Goal: Task Accomplishment & Management: Manage account settings

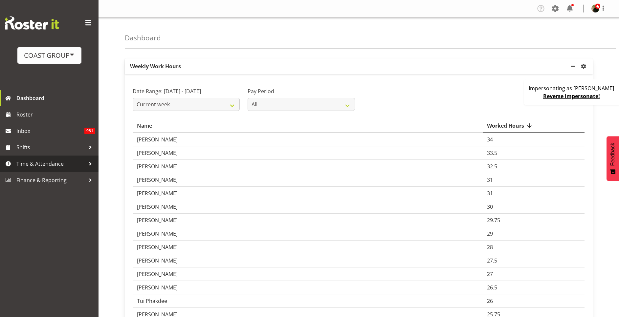
click at [47, 159] on span "Time & Attendance" at bounding box center [50, 164] width 69 height 10
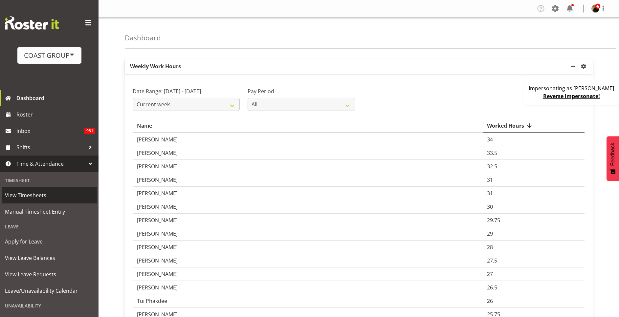
click at [41, 195] on span "View Timesheets" at bounding box center [49, 196] width 89 height 10
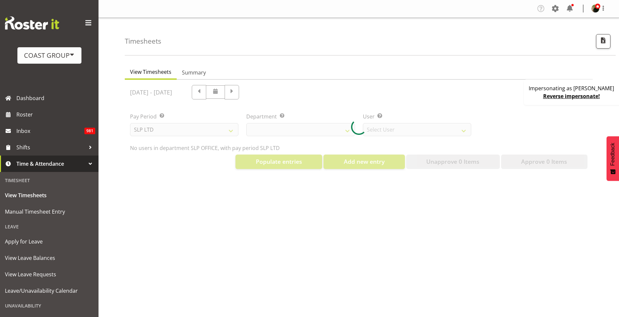
select select "25"
select select "7496"
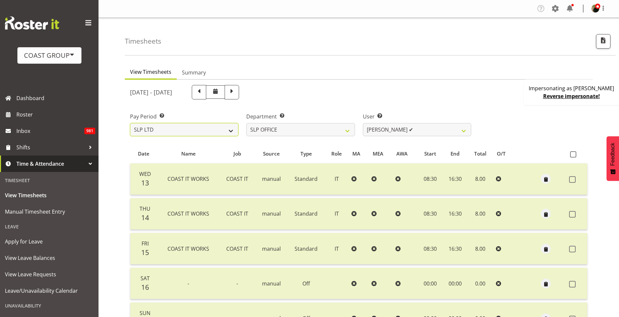
click at [201, 132] on select "SLP LTD EHS LTD DW LTD VEHICLES Carlton Events Hamilton 120 Limited Wellington …" at bounding box center [184, 129] width 108 height 13
select select "7"
click at [130, 123] on select "SLP LTD EHS LTD DW LTD VEHICLES Carlton Events Hamilton 120 Limited Wellington …" at bounding box center [184, 129] width 108 height 13
select select
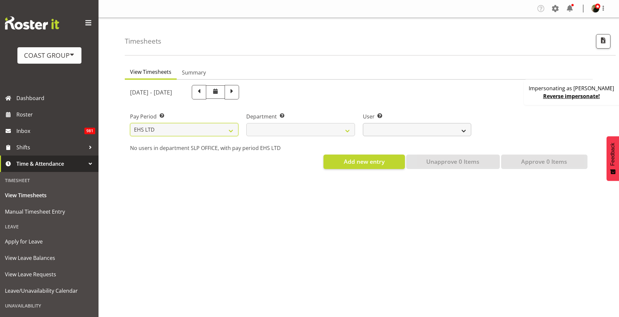
select select
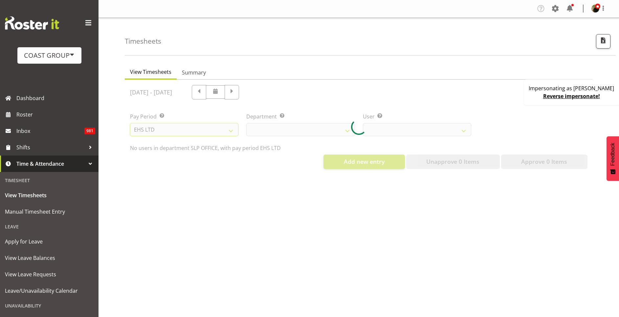
select select
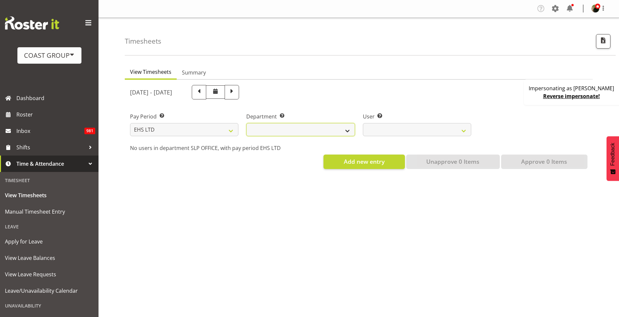
click at [297, 128] on select "EHS AKL ACCOUNTS EHS AKL CARPET EHS AKL D&B EHS AKL DESIGNER EHS AKL FURNITURE …" at bounding box center [300, 129] width 108 height 13
click at [246, 123] on select "EHS AKL ACCOUNTS EHS AKL CARPET EHS AKL D&B EHS AKL DESIGNER EHS AKL FURNITURE …" at bounding box center [300, 129] width 108 height 13
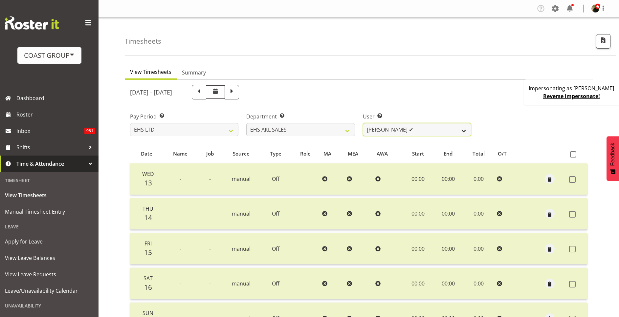
click at [400, 128] on select "Aleisha Midgley ✔ Annie Lister ✔ Bryony Spence ✔ Christina Jaramillo ✔ Dane Bot…" at bounding box center [417, 129] width 108 height 13
click at [322, 129] on select "EHS AKL ACCOUNTS EHS AKL CARPET EHS AKL D&B EHS AKL DESIGNER EHS AKL FURNITURE …" at bounding box center [300, 129] width 108 height 13
select select "34"
click at [246, 123] on select "EHS AKL ACCOUNTS EHS AKL CARPET EHS AKL D&B EHS AKL DESIGNER EHS AKL FURNITURE …" at bounding box center [300, 129] width 108 height 13
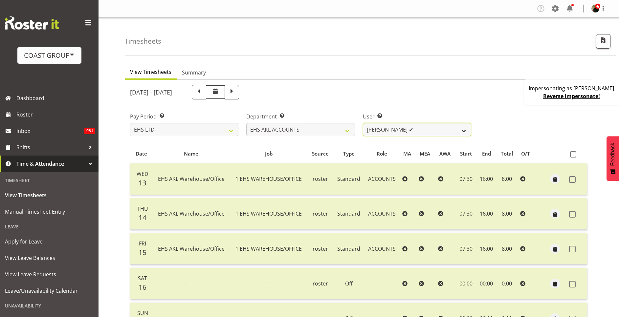
click at [394, 130] on select "Angela Kerrigan ✔ Michelle Xiang ✔ Rissa (Thitiphat) Preecharujiroj ✔ Seon Youn…" at bounding box center [417, 129] width 108 height 13
click at [322, 129] on select "EHS AKL ACCOUNTS EHS AKL CARPET EHS AKL D&B EHS AKL DESIGNER EHS AKL FURNITURE …" at bounding box center [300, 129] width 108 height 13
click at [386, 128] on select "Angela Kerrigan ✔ Michelle Xiang ✔ Rissa (Thitiphat) Preecharujiroj ✔ Seon Youn…" at bounding box center [417, 129] width 108 height 13
select select "11283"
click at [363, 123] on select "Angela Kerrigan ✔ Michelle Xiang ✔ Rissa (Thitiphat) Preecharujiroj ✔ Seon Youn…" at bounding box center [417, 129] width 108 height 13
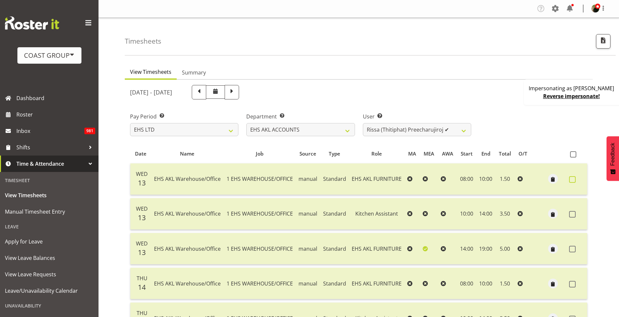
click at [573, 182] on span at bounding box center [572, 179] width 7 height 7
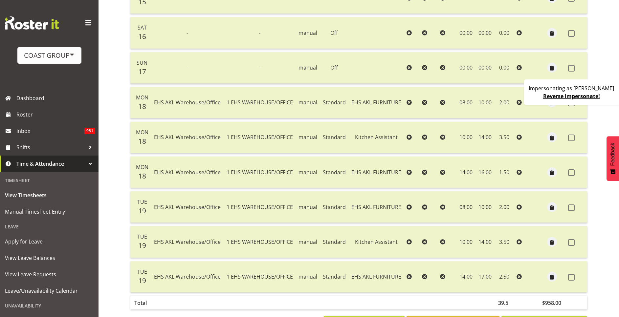
scroll to position [493, 0]
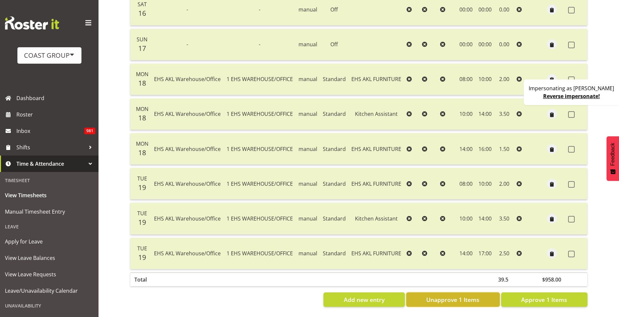
click at [458, 296] on span "Unapprove 1 Items" at bounding box center [452, 300] width 53 height 9
checkbox input "false"
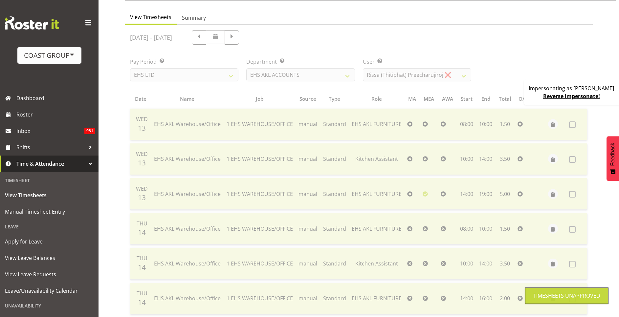
scroll to position [0, 0]
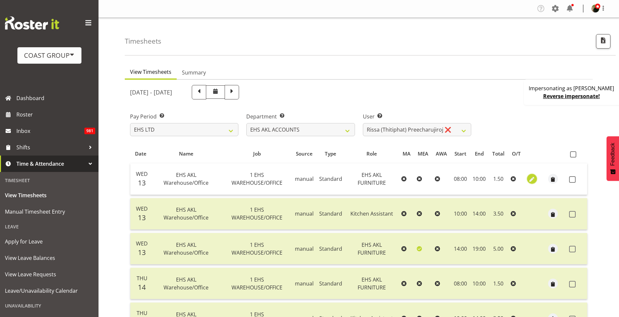
click at [536, 178] on button "button" at bounding box center [532, 179] width 10 height 10
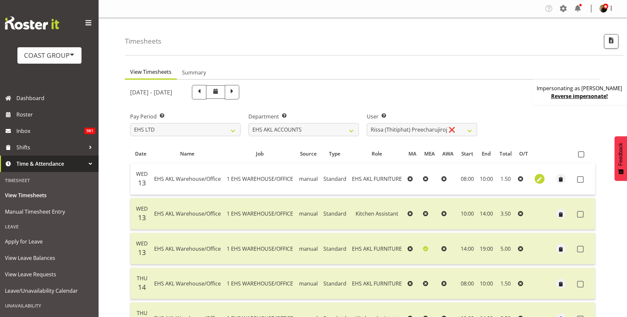
select select "189"
select select "Standard"
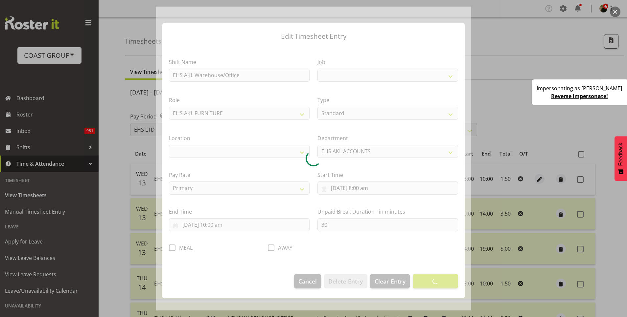
select select
select select "69"
select select "35"
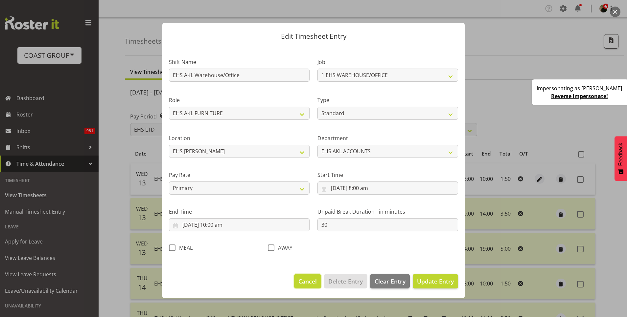
click at [305, 283] on span "Cancel" at bounding box center [307, 281] width 18 height 9
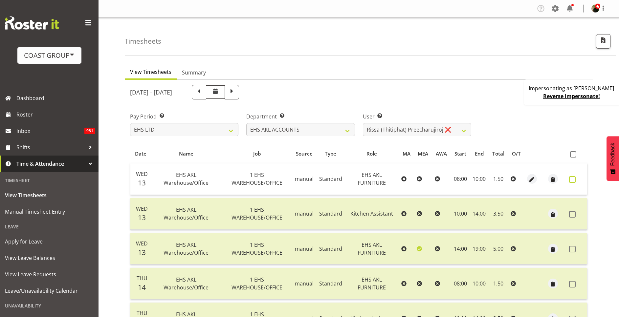
click at [571, 180] on span at bounding box center [572, 179] width 7 height 7
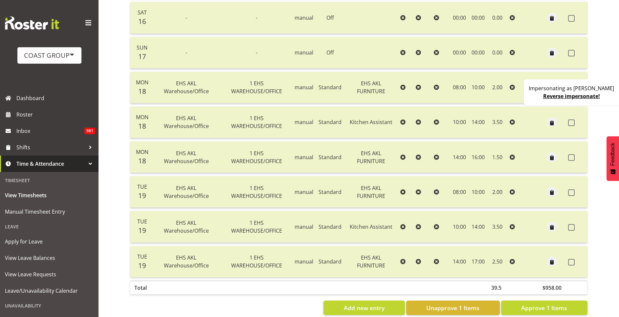
scroll to position [493, 0]
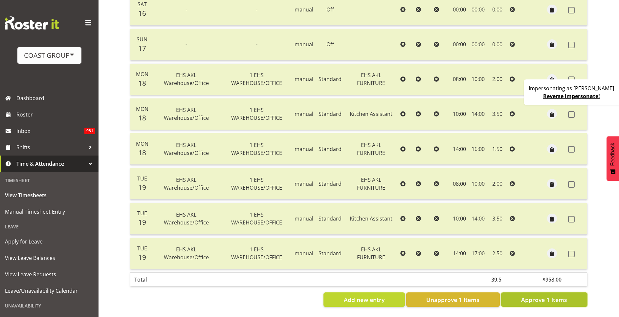
click at [566, 296] on span "Approve 1 Items" at bounding box center [544, 300] width 46 height 9
checkbox input "false"
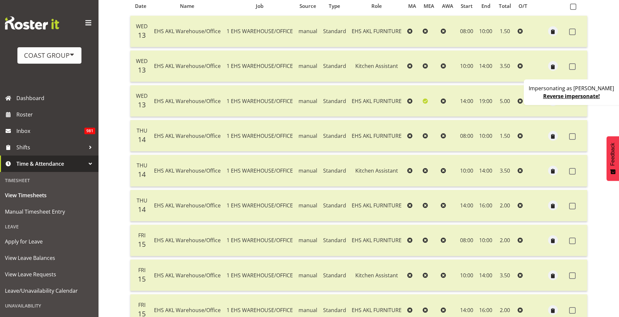
scroll to position [99, 0]
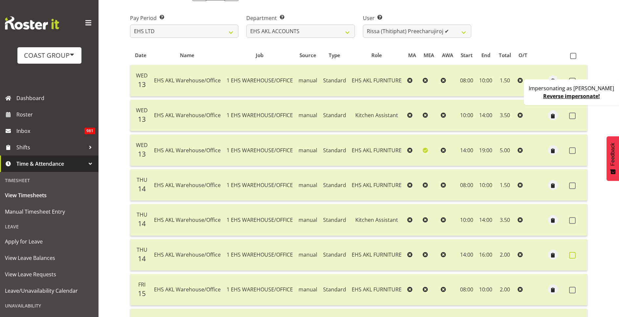
click at [571, 255] on span at bounding box center [572, 255] width 7 height 7
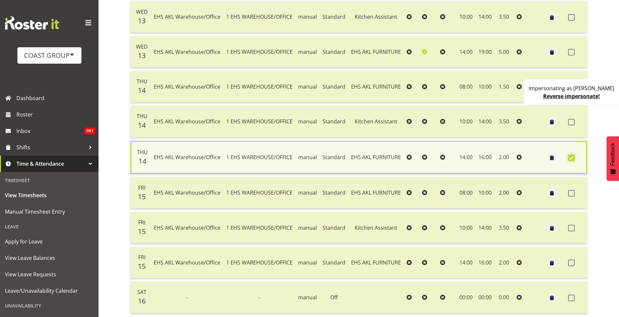
scroll to position [148, 0]
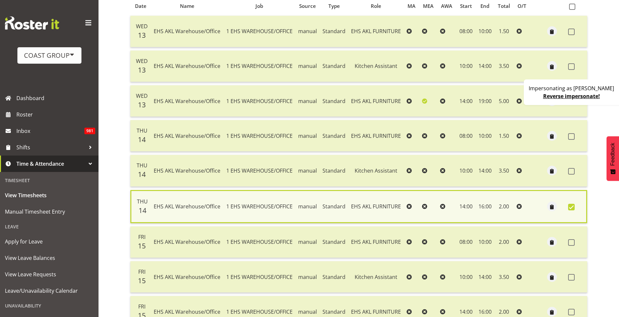
click at [572, 207] on span at bounding box center [571, 207] width 7 height 7
checkbox input "false"
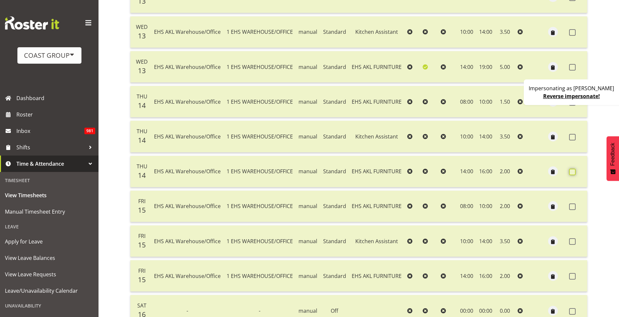
scroll to position [197, 0]
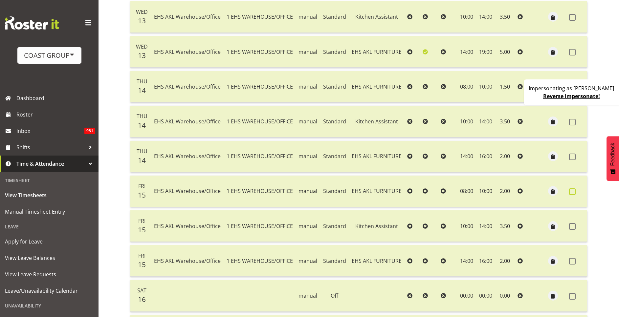
click at [574, 190] on span at bounding box center [572, 192] width 7 height 7
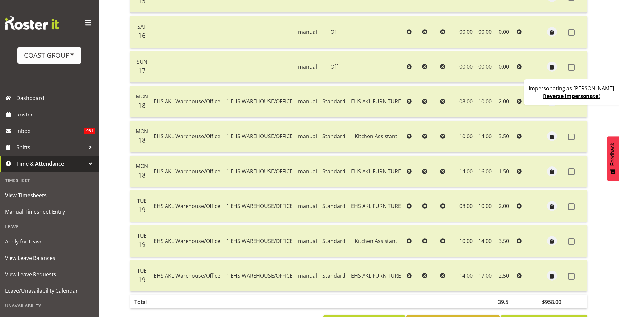
scroll to position [493, 0]
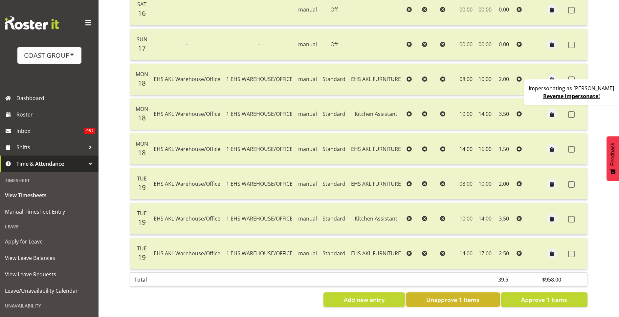
click at [448, 296] on span "Unapprove 1 Items" at bounding box center [452, 300] width 53 height 9
checkbox input "false"
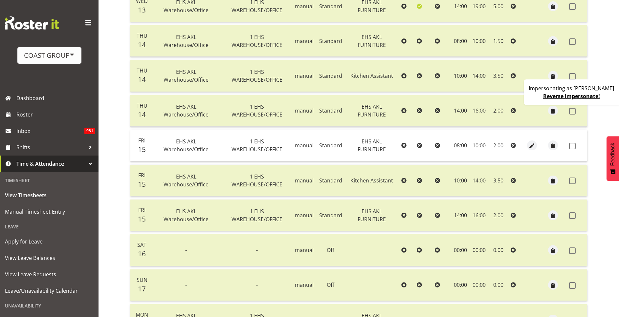
scroll to position [195, 0]
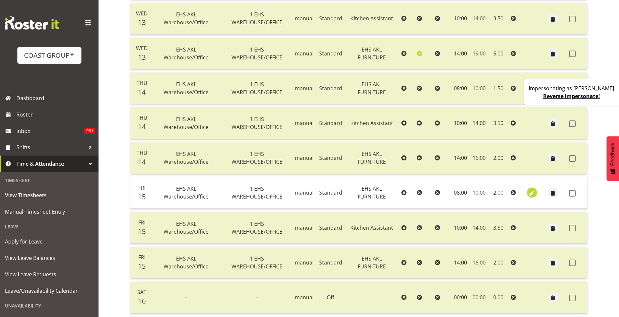
click at [533, 194] on span "button" at bounding box center [533, 194] width 8 height 8
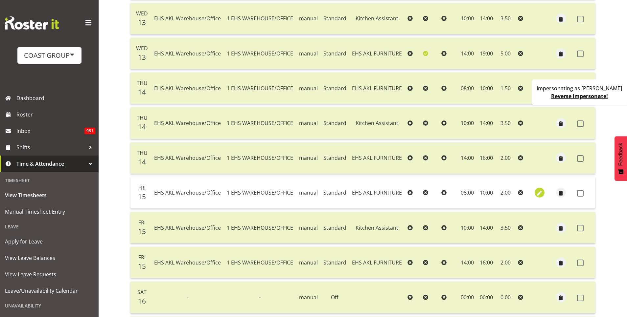
select select "189"
select select "Standard"
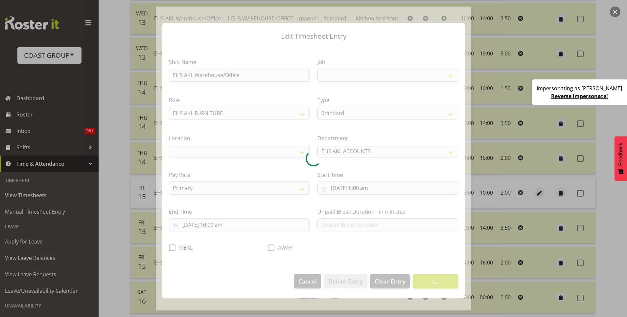
select select
select select "69"
select select "35"
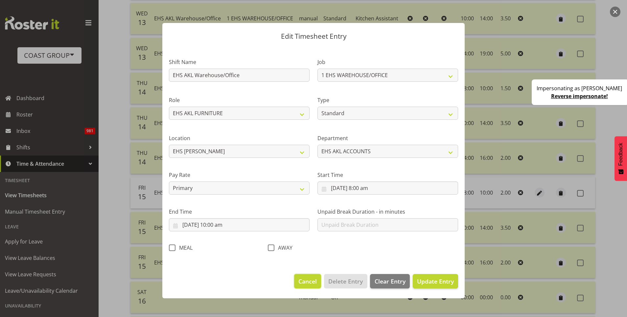
click at [310, 281] on span "Cancel" at bounding box center [307, 281] width 18 height 9
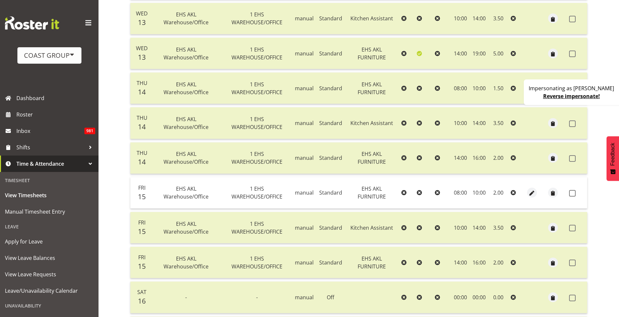
click at [574, 197] on td at bounding box center [577, 193] width 21 height 32
click at [574, 192] on span at bounding box center [572, 193] width 7 height 7
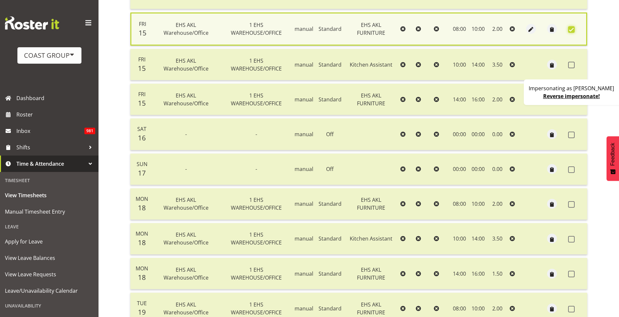
scroll to position [491, 0]
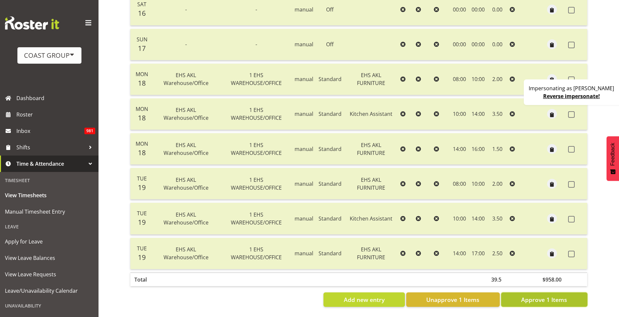
click at [552, 296] on span "Approve 1 Items" at bounding box center [544, 300] width 46 height 9
checkbox input "false"
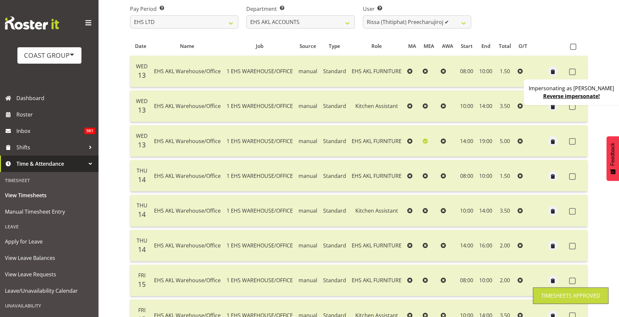
scroll to position [0, 0]
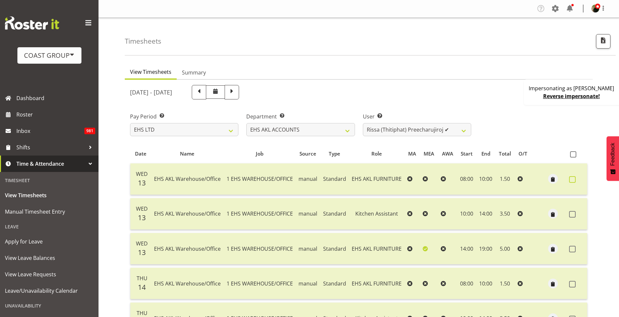
click at [576, 180] on label at bounding box center [574, 179] width 10 height 7
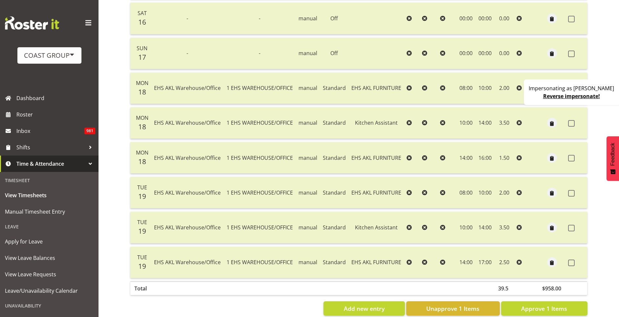
scroll to position [493, 0]
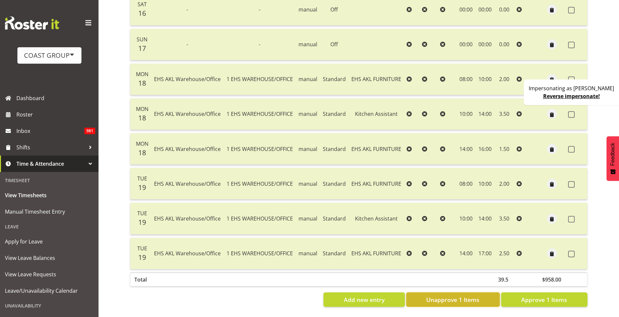
click at [449, 296] on span "Unapprove 1 Items" at bounding box center [452, 300] width 53 height 9
checkbox input "false"
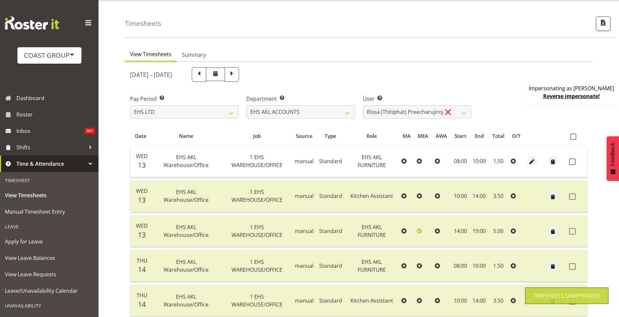
scroll to position [0, 0]
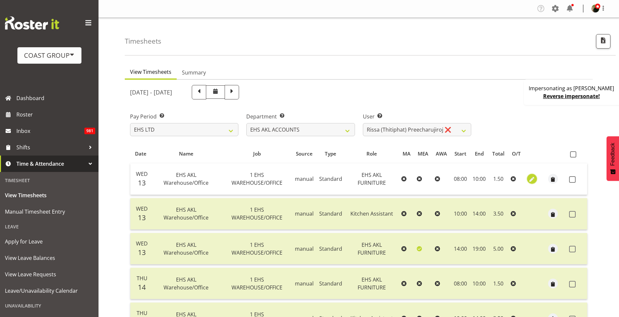
click at [535, 179] on span "button" at bounding box center [533, 180] width 8 height 8
select select "189"
select select "Standard"
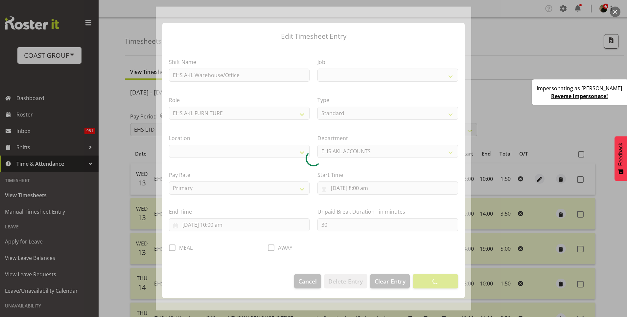
select select
select select "69"
select select "35"
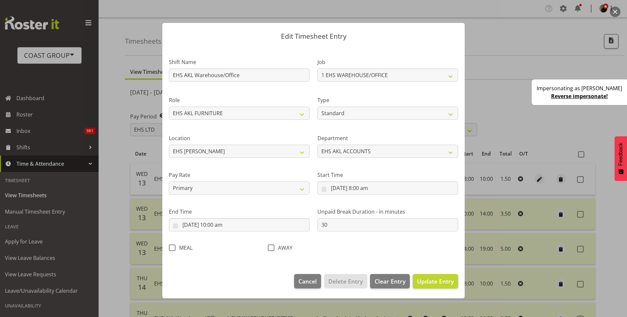
click at [564, 47] on div at bounding box center [313, 158] width 627 height 317
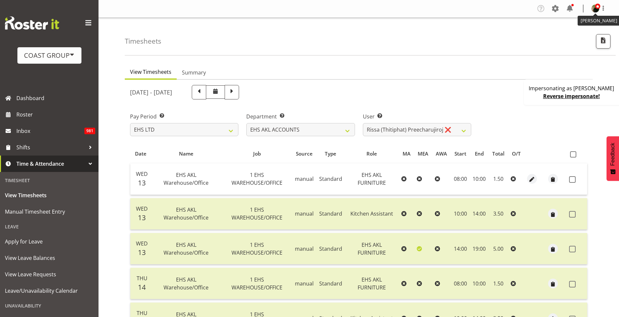
click at [599, 6] on span at bounding box center [597, 6] width 5 height 5
click at [582, 22] on link "Profile" at bounding box center [575, 23] width 63 height 12
click at [572, 181] on span at bounding box center [572, 179] width 7 height 7
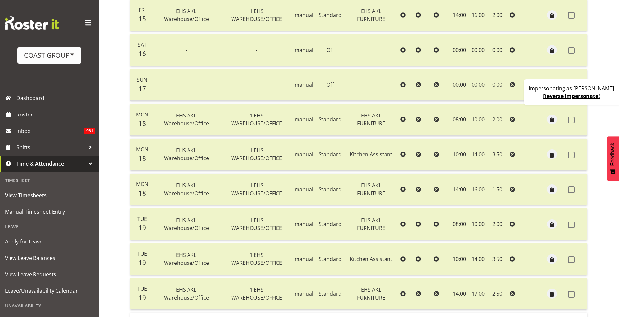
scroll to position [493, 0]
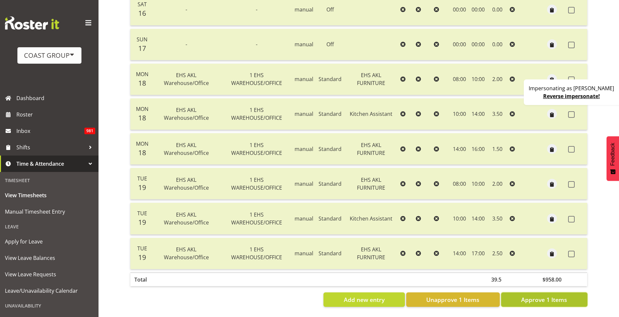
click at [559, 296] on span "Approve 1 Items" at bounding box center [544, 300] width 46 height 9
checkbox input "false"
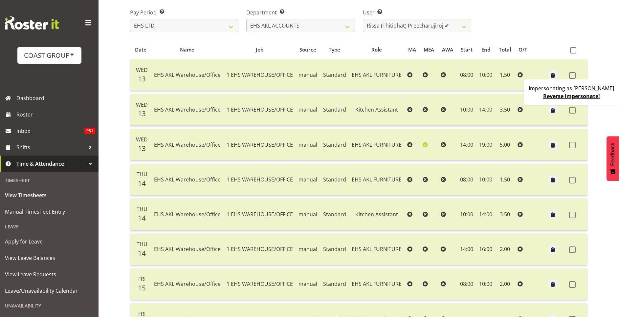
scroll to position [0, 0]
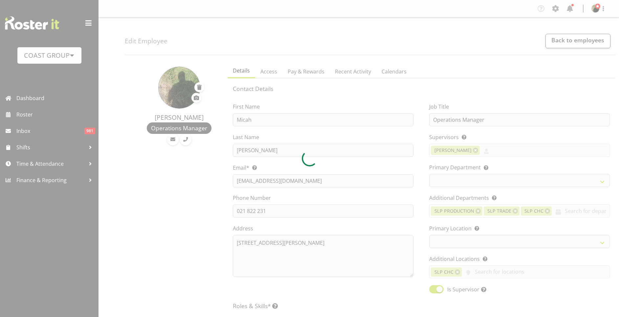
select select "TimelineWeek"
select select
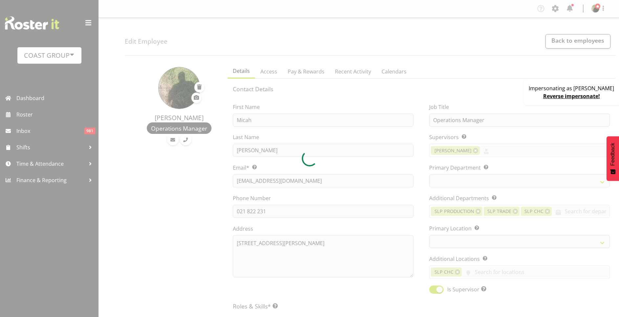
select select
select select "31"
select select "25"
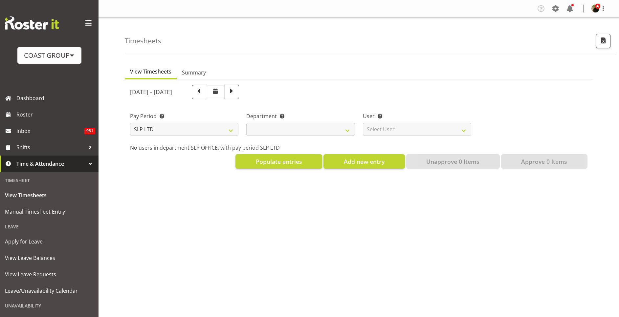
select select "6"
select select "25"
select select "7496"
